Goal: Transaction & Acquisition: Book appointment/travel/reservation

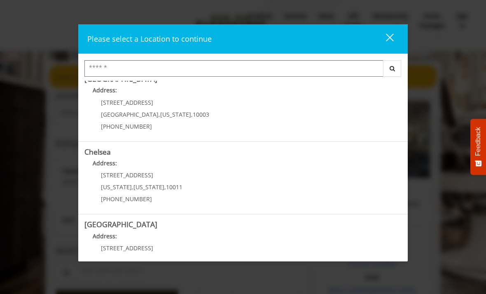
scroll to position [18, 0]
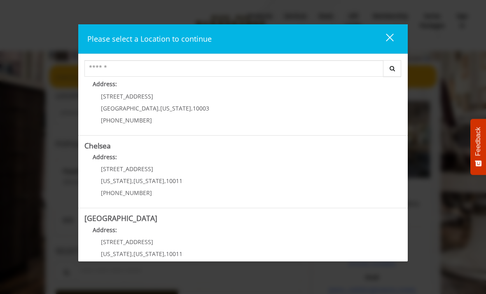
click at [145, 180] on span "New York" at bounding box center [148, 181] width 31 height 8
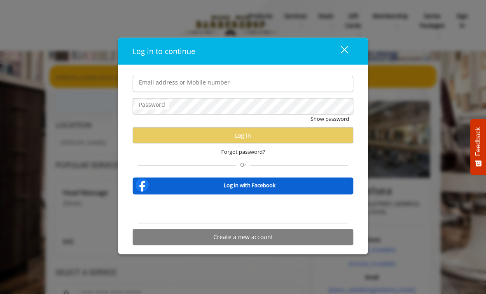
click at [220, 85] on input "Email address or Mobile number" at bounding box center [243, 84] width 221 height 16
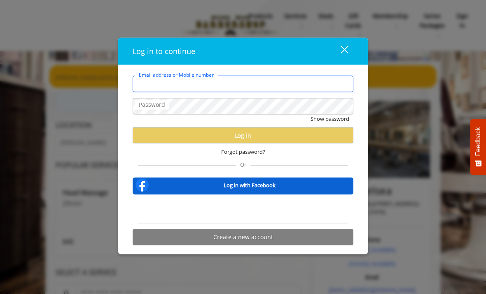
type input "**********"
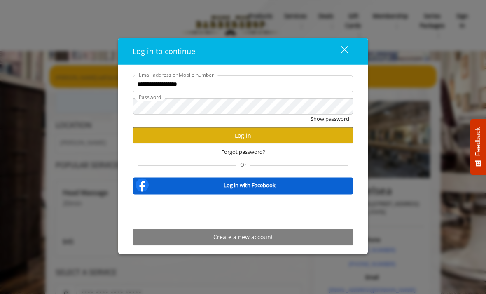
click at [342, 55] on div "close" at bounding box center [339, 51] width 16 height 12
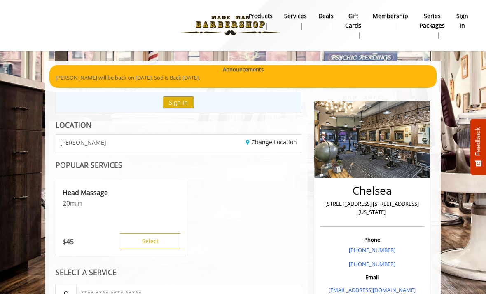
click at [187, 105] on button "Sign In" at bounding box center [178, 102] width 31 height 12
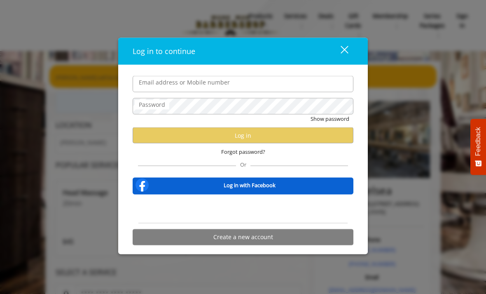
click at [231, 80] on input "Email address or Mobile number" at bounding box center [243, 84] width 221 height 16
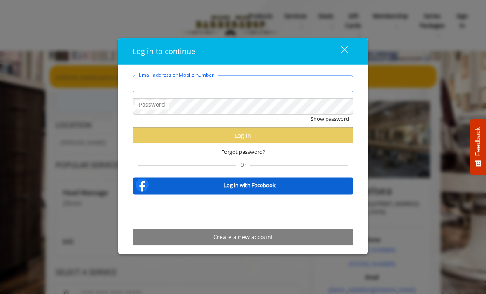
type input "**********"
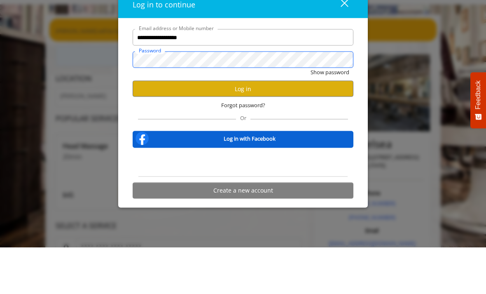
click at [330, 115] on button "Show password" at bounding box center [330, 119] width 39 height 9
click at [288, 127] on button "Log in" at bounding box center [243, 135] width 221 height 16
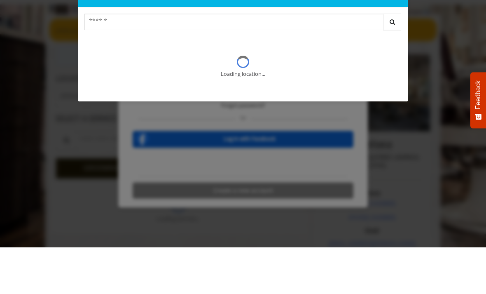
scroll to position [47, 0]
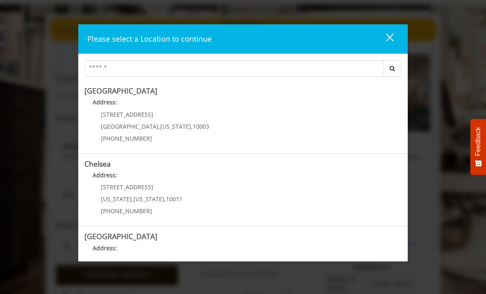
click at [253, 184] on link "Chelsea Address: 169/170 W 23rd St New York , New York , 10011 (917) 639-3902" at bounding box center [242, 190] width 317 height 60
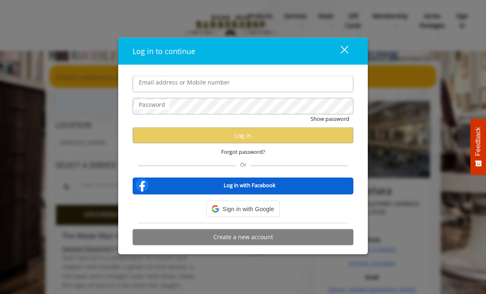
scroll to position [47, 0]
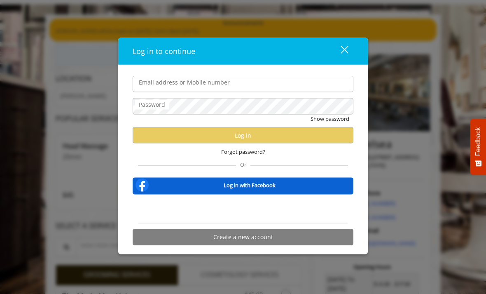
click at [263, 214] on div "Sign in with Google. Opens in new tab" at bounding box center [243, 208] width 76 height 18
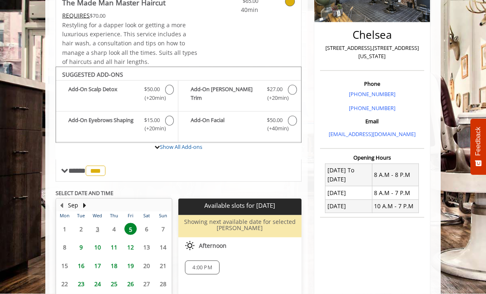
scroll to position [203, 0]
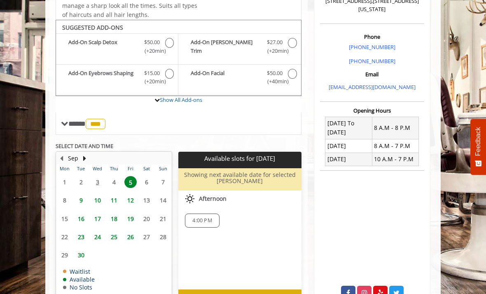
click at [45, 96] on body "**********" at bounding box center [243, 87] width 486 height 458
click at [97, 233] on span "24" at bounding box center [97, 237] width 12 height 12
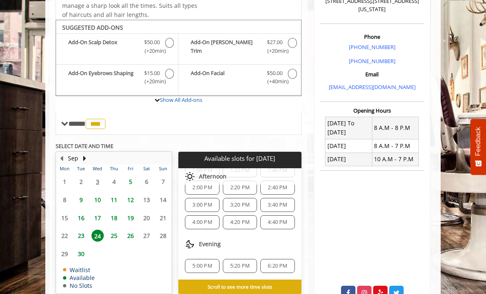
scroll to position [89, 0]
click at [242, 262] on span "5:20 PM" at bounding box center [239, 265] width 19 height 7
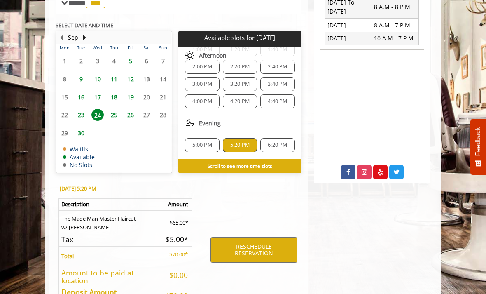
scroll to position [347, 0]
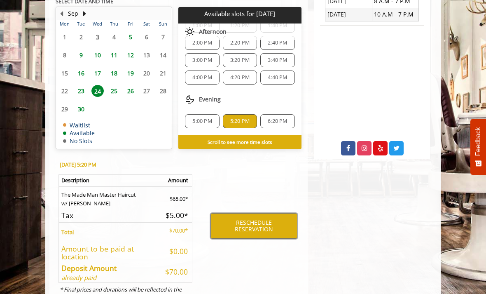
click at [274, 219] on button "RESCHEDULE RESERVATION" at bounding box center [254, 226] width 87 height 26
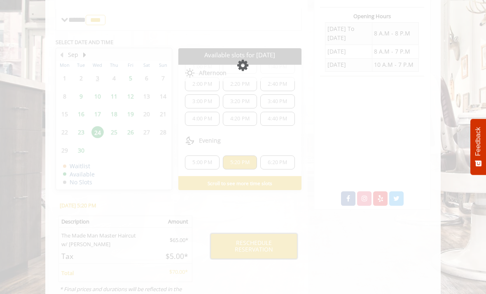
scroll to position [0, 0]
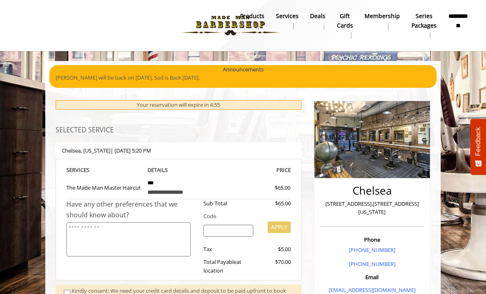
click at [72, 286] on div "Kindly consent: We need your credit card details and deposit to be paid upfront…" at bounding box center [183, 294] width 222 height 17
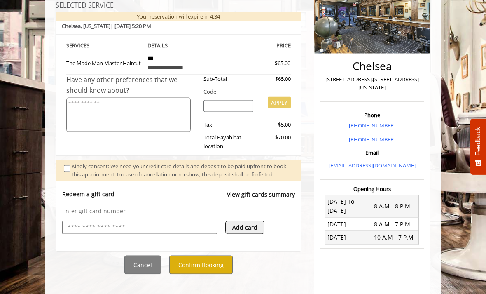
scroll to position [125, 0]
click at [226, 271] on button "Confirm Booking" at bounding box center [200, 264] width 63 height 19
